Goal: Information Seeking & Learning: Find specific fact

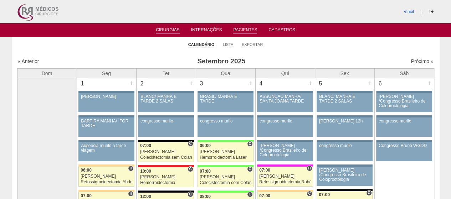
click at [239, 29] on link "Pacientes" at bounding box center [245, 30] width 24 height 6
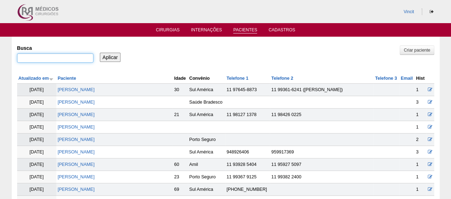
click at [74, 56] on input "Busca" at bounding box center [55, 57] width 76 height 9
type input "jacquelline"
click at [100, 53] on input "Aplicar" at bounding box center [110, 57] width 21 height 9
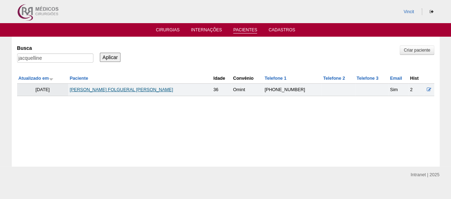
click at [97, 88] on link "JACQUELLINE DE ANDRADE FOLGUERAL ROSSI" at bounding box center [121, 89] width 103 height 5
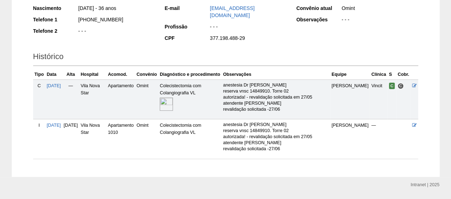
scroll to position [139, 0]
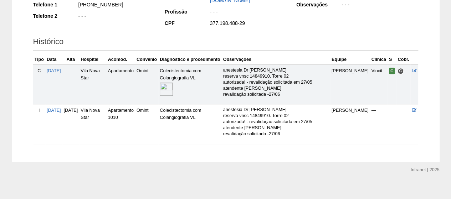
click at [174, 87] on link at bounding box center [167, 89] width 14 height 5
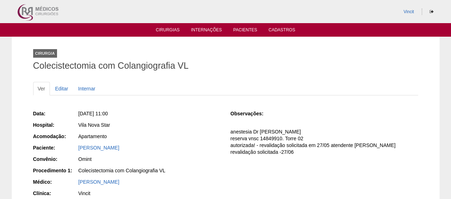
click at [185, 83] on ul "Ver Editar Internar" at bounding box center [225, 89] width 385 height 14
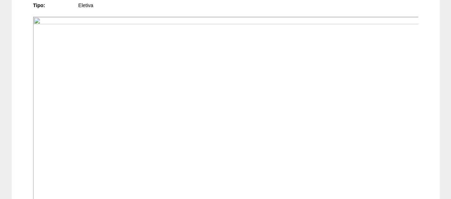
scroll to position [285, 0]
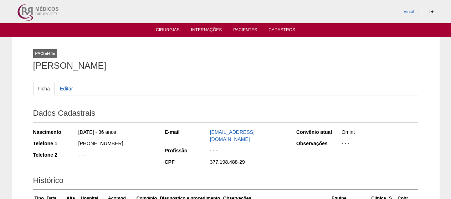
scroll to position [139, 0]
